Goal: Book appointment/travel/reservation

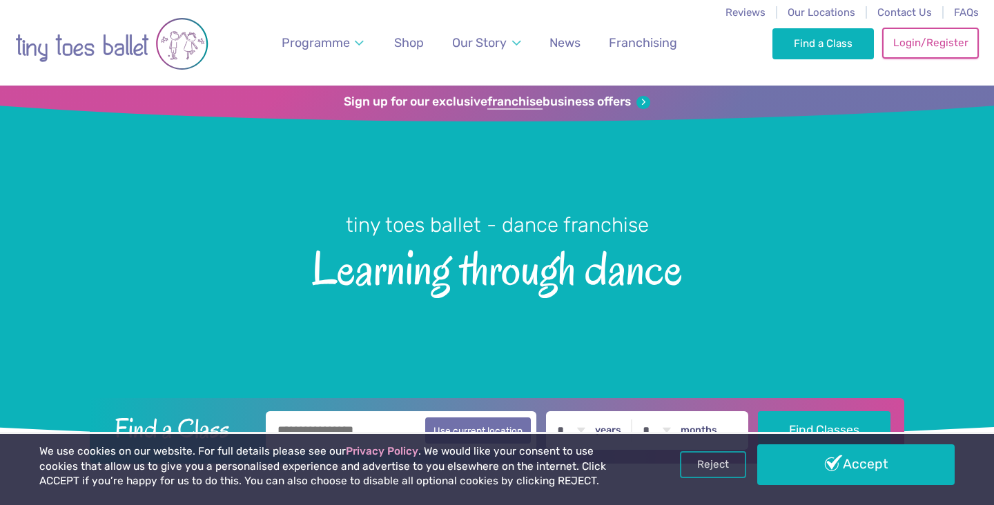
click at [946, 45] on link "Login/Register" at bounding box center [930, 43] width 97 height 30
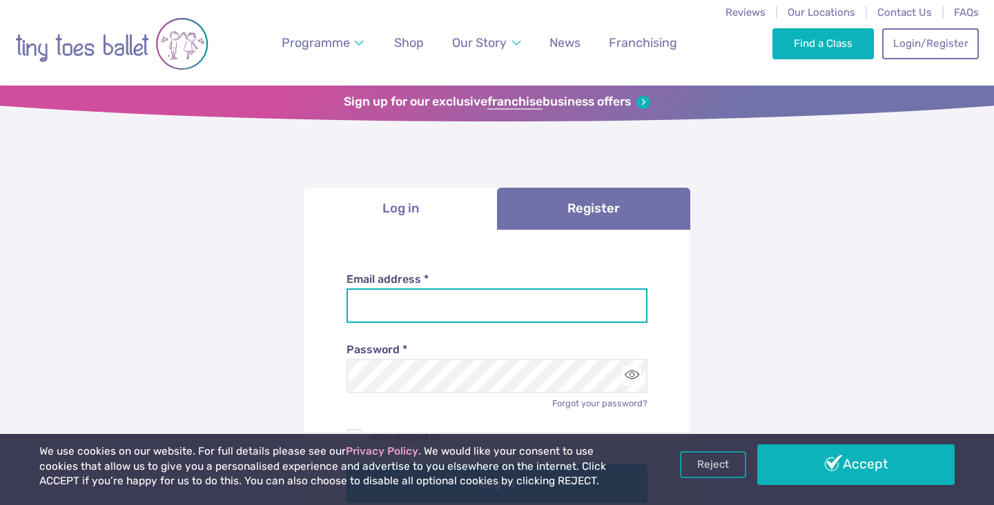
type input "**********"
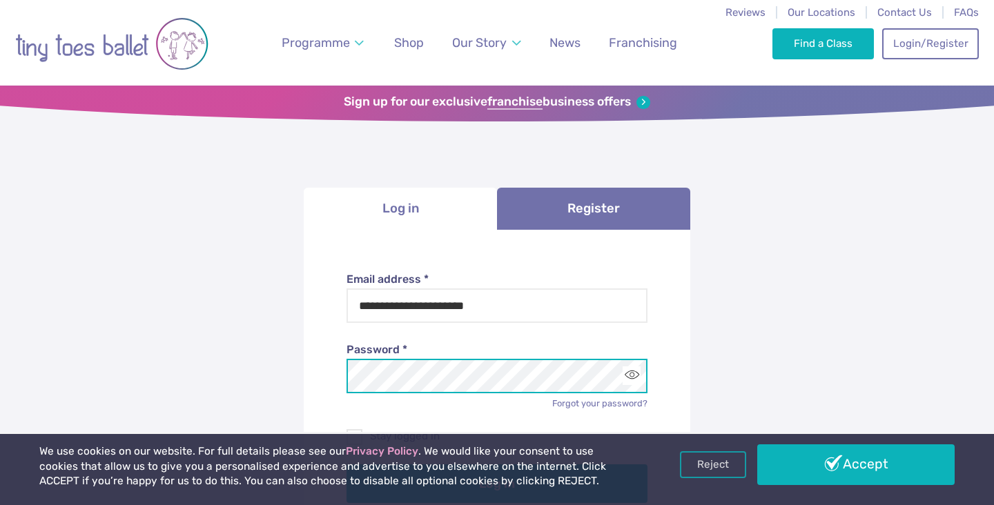
click at [497, 483] on button "Log in" at bounding box center [498, 484] width 302 height 39
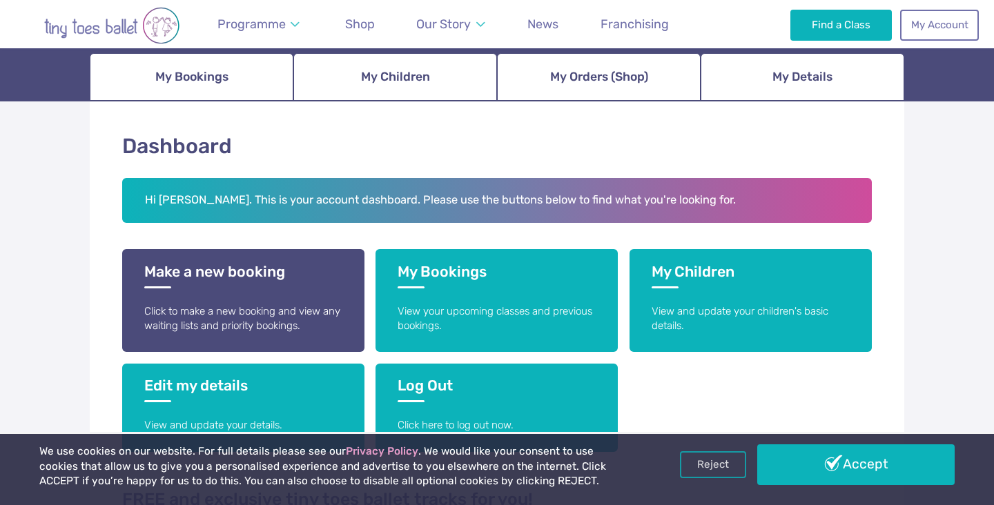
scroll to position [225, 0]
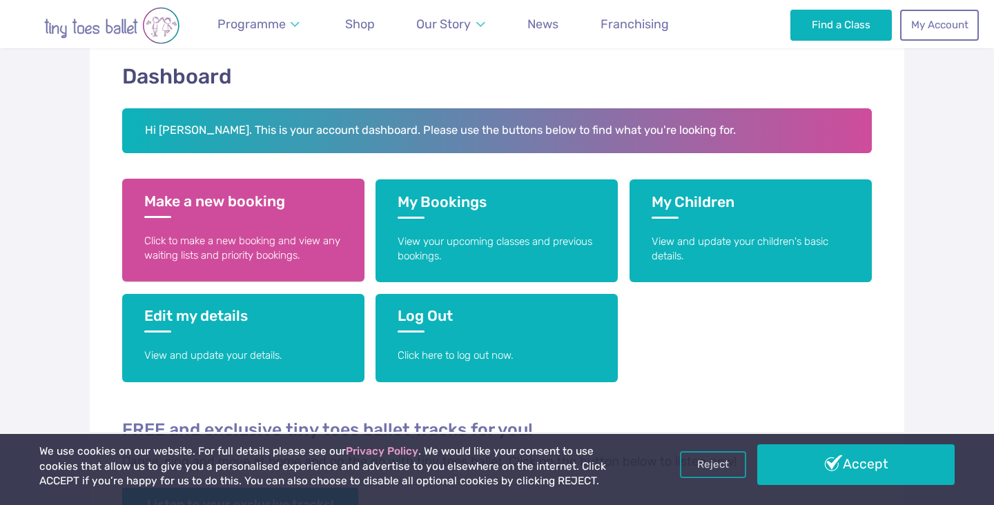
click at [203, 219] on link "Make a new booking Click to make a new booking and view any waiting lists and p…" at bounding box center [243, 230] width 242 height 103
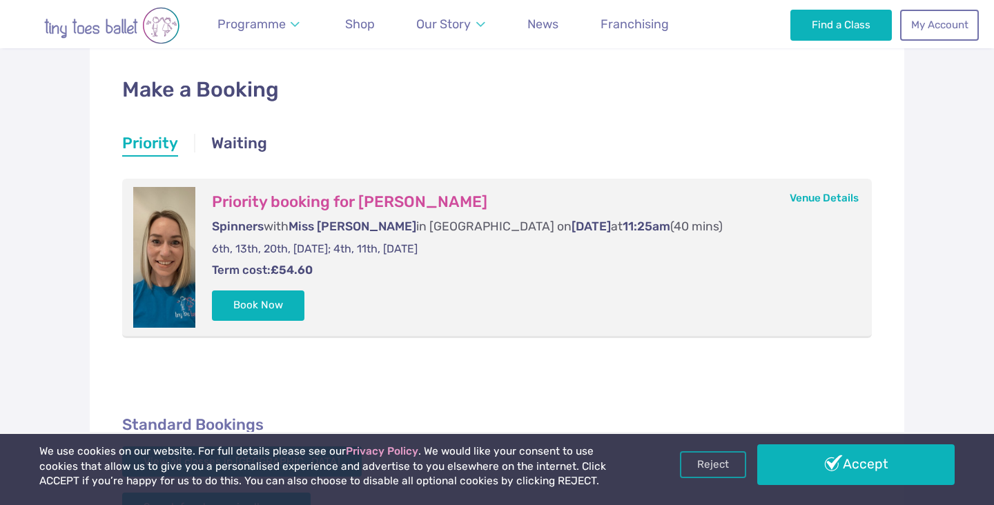
scroll to position [218, 0]
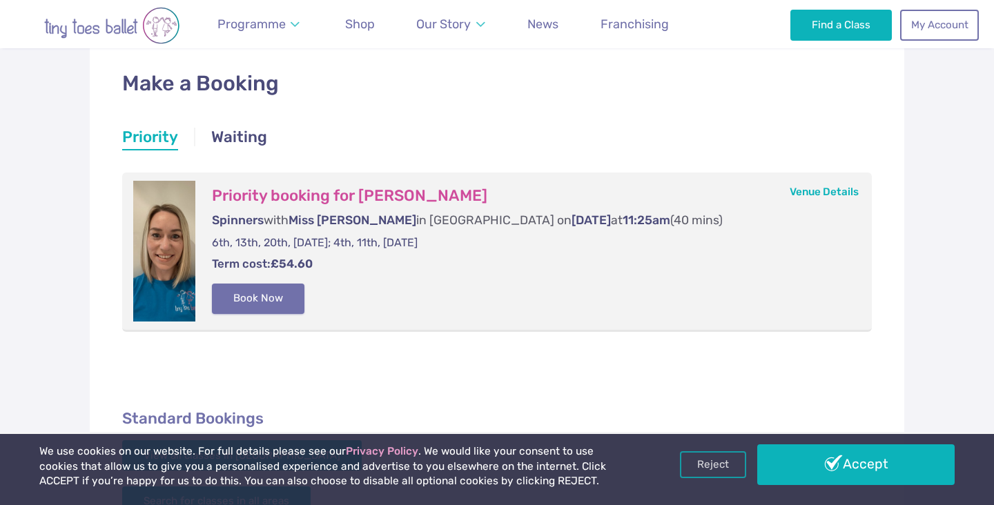
click at [268, 298] on button "Book Now" at bounding box center [258, 299] width 93 height 30
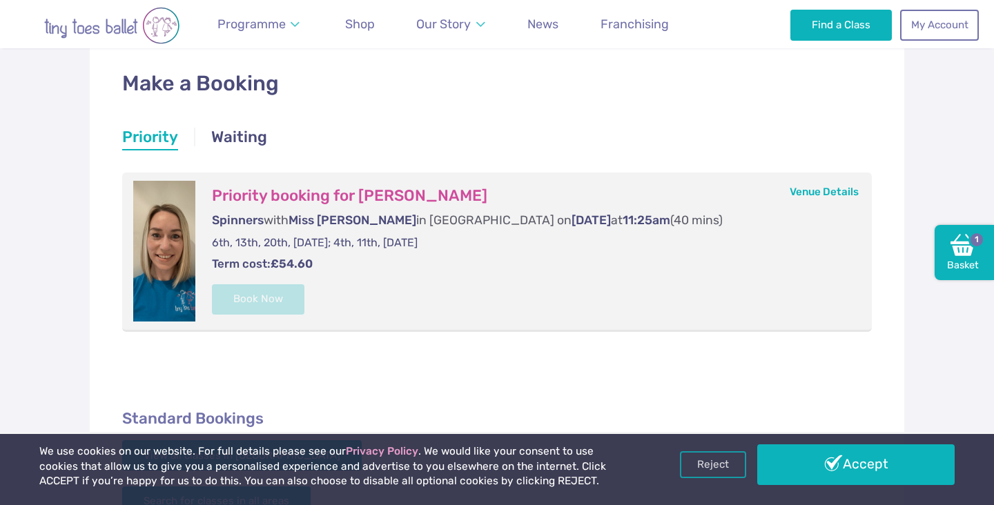
click at [666, 251] on form "Priority booking for Alyssa Taylor Spinners with Miss Liz in Nantwich on Saturd…" at bounding box center [527, 251] width 665 height 141
click at [958, 253] on img at bounding box center [963, 245] width 25 height 25
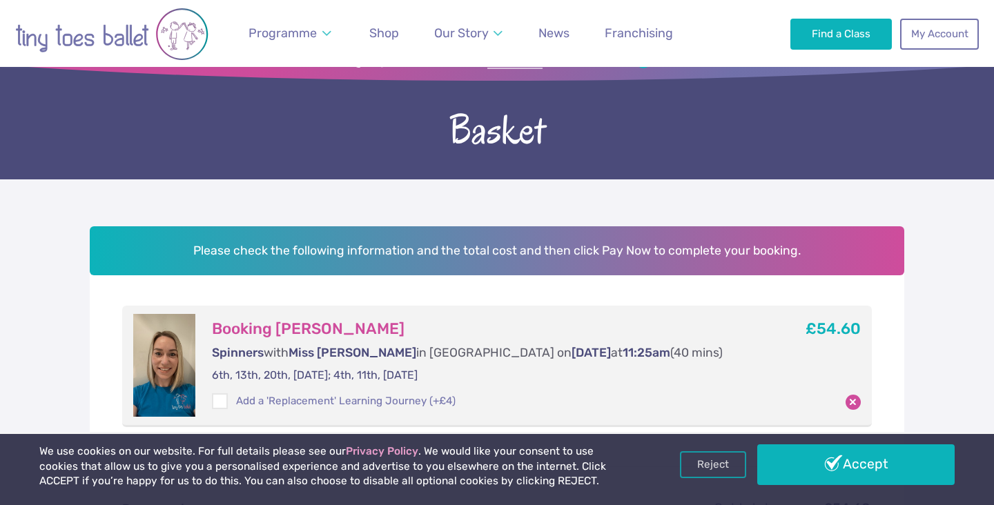
scroll to position [35, 0]
